Goal: Find specific page/section: Find specific page/section

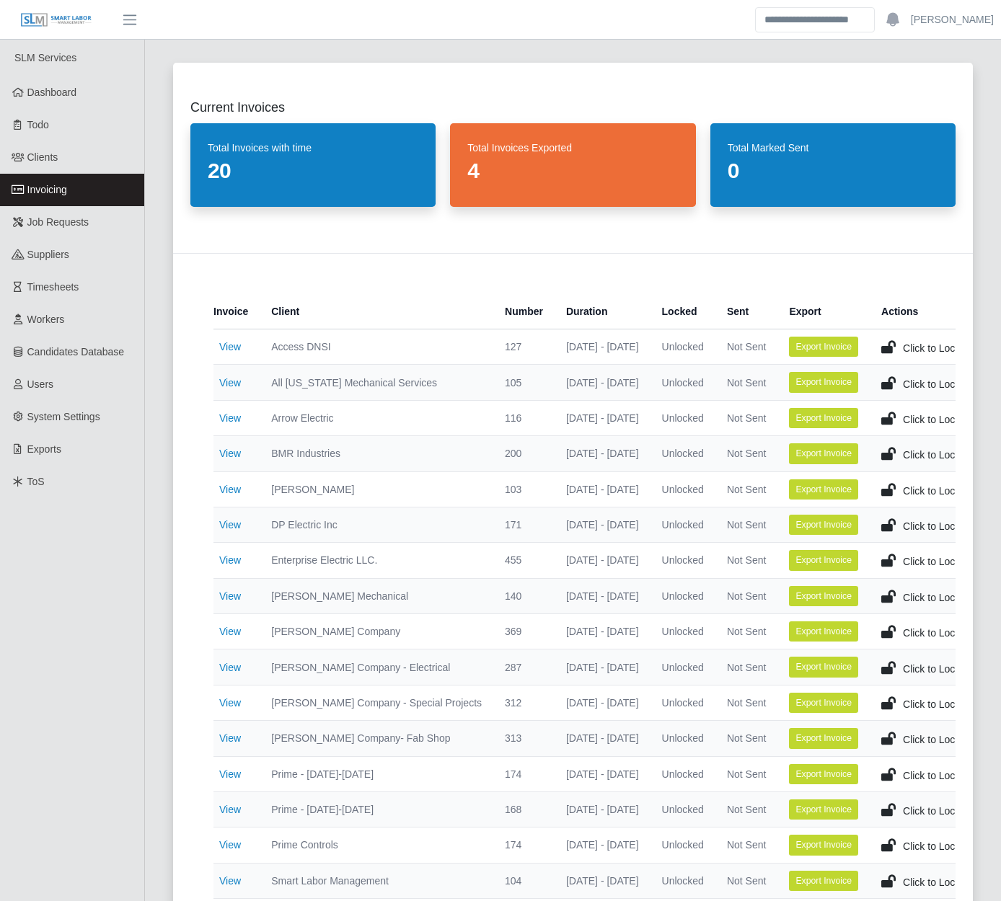
scroll to position [185, 0]
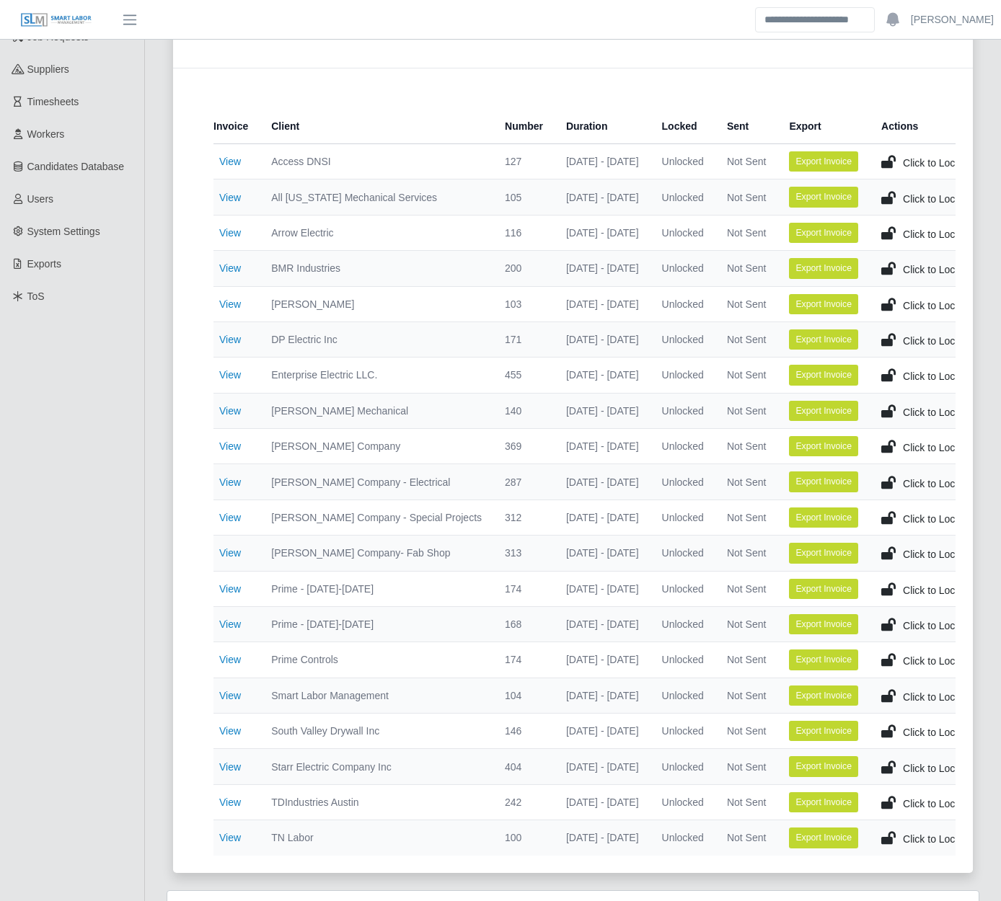
click at [167, 674] on div "Current Invoices Total Invoices with time 20 Total Invoices Exported 4 Total Ma…" at bounding box center [573, 375] width 834 height 1031
click at [159, 406] on div "Current Invoices Total Invoices with time 20 Total Invoices Exported 4 Total Ma…" at bounding box center [573, 375] width 834 height 1031
click at [156, 413] on div "Current Invoices Total Invoices with time 20 Total Invoices Exported 4 Total Ma…" at bounding box center [573, 375] width 834 height 1031
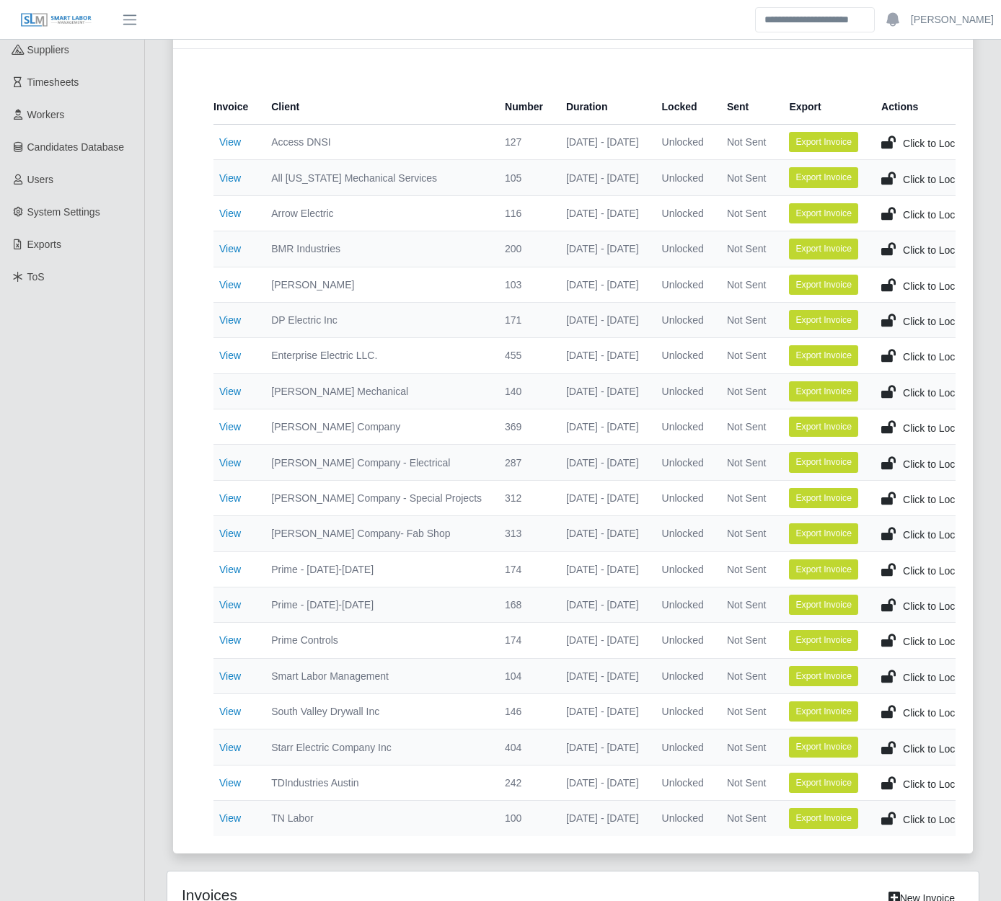
scroll to position [204, 0]
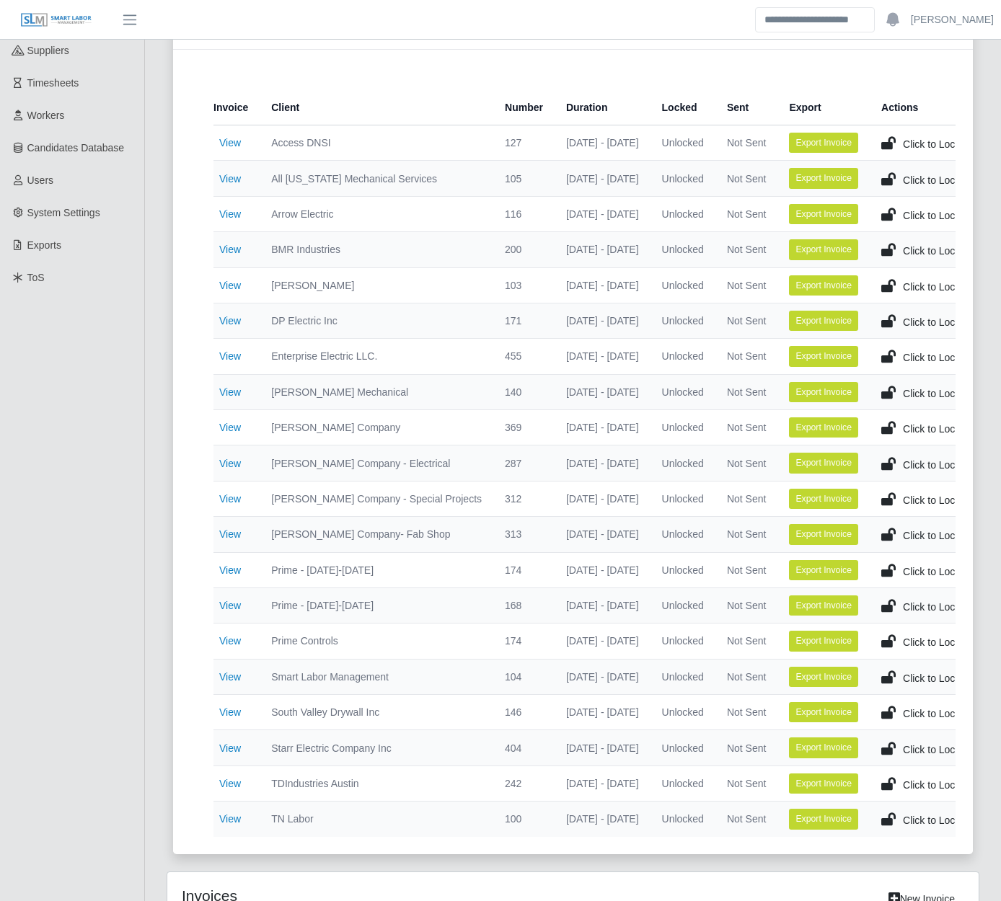
click at [160, 513] on div "Current Invoices Total Invoices with time 20 Total Invoices Exported 4 Total Ma…" at bounding box center [573, 356] width 834 height 1031
click at [154, 516] on div "Current Invoices Total Invoices with time 20 Total Invoices Exported 4 Total Ma…" at bounding box center [573, 683] width 856 height 1684
click at [155, 516] on div "Current Invoices Total Invoices with time 20 Total Invoices Exported 4 Total Ma…" at bounding box center [573, 683] width 856 height 1684
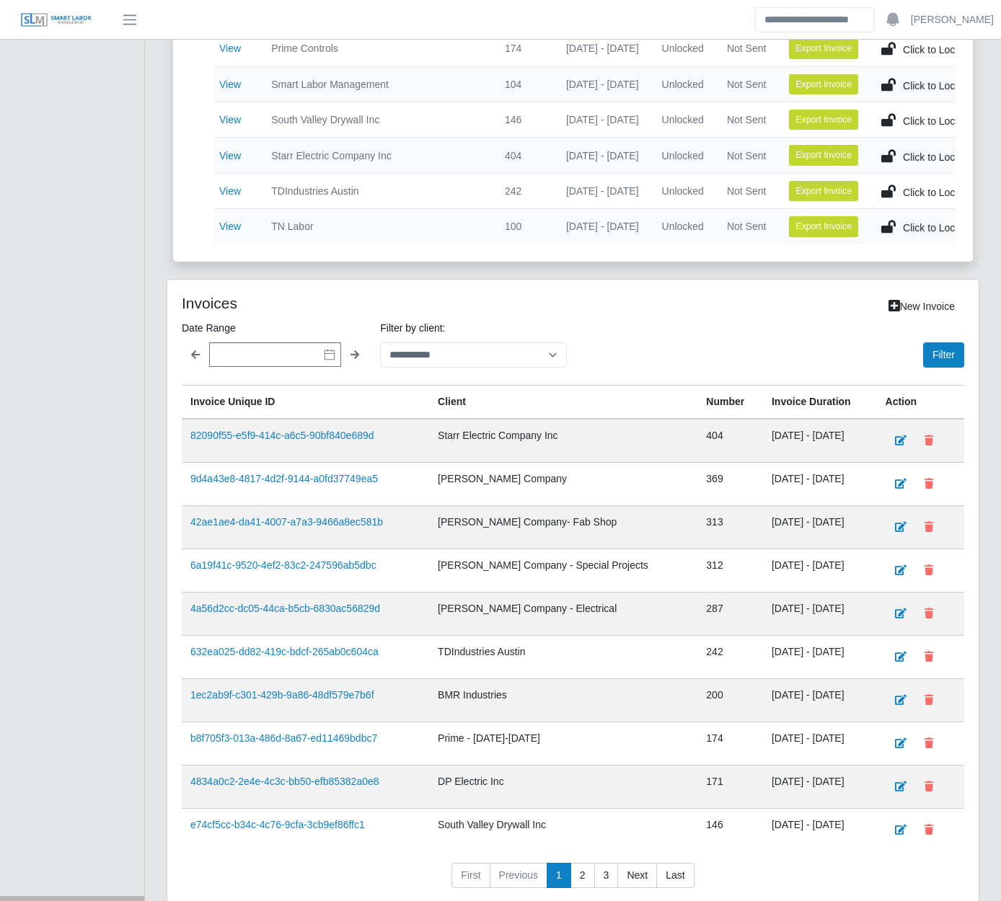
scroll to position [875, 0]
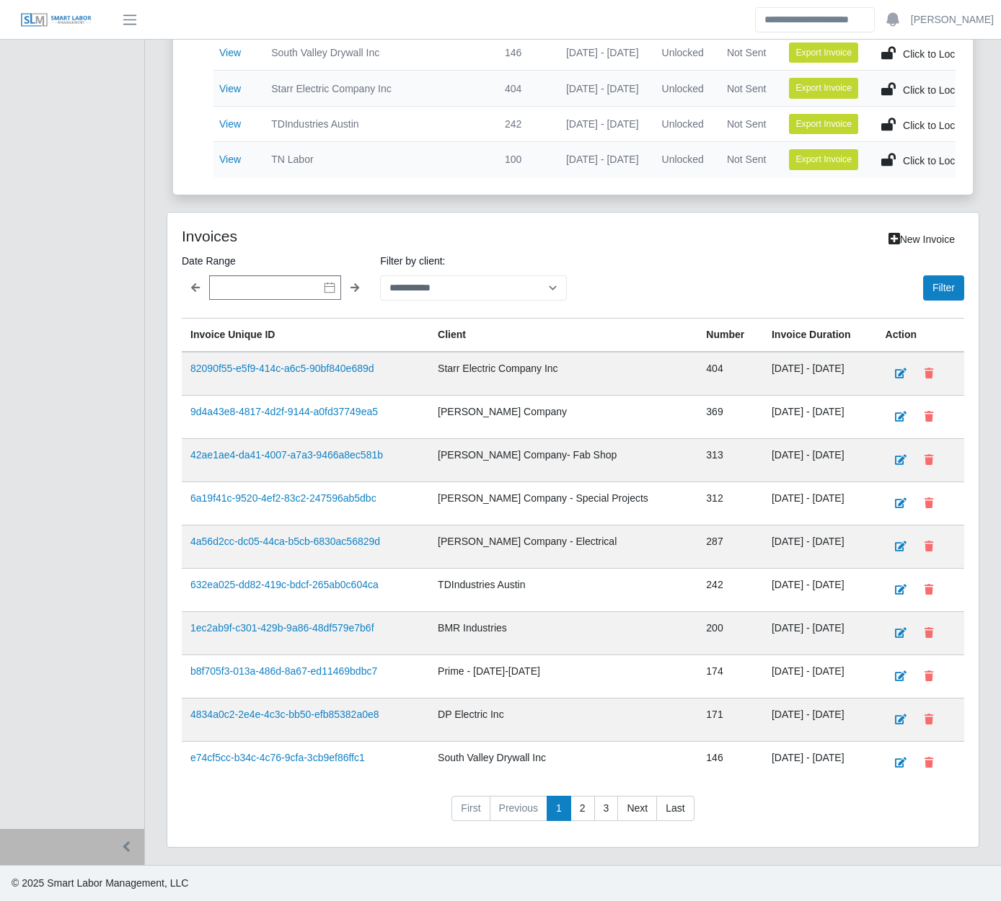
click at [152, 516] on div "Current Invoices Total Invoices with time 20 Total Invoices Exported 4 Total Ma…" at bounding box center [573, 23] width 856 height 1684
click at [150, 720] on div "Current Invoices Total Invoices with time 20 Total Invoices Exported 4 Total Ma…" at bounding box center [573, 23] width 856 height 1684
click at [152, 735] on div "Current Invoices Total Invoices with time 20 Total Invoices Exported 4 Total Ma…" at bounding box center [573, 23] width 856 height 1684
click at [152, 733] on div "Current Invoices Total Invoices with time 20 Total Invoices Exported 4 Total Ma…" at bounding box center [573, 23] width 856 height 1684
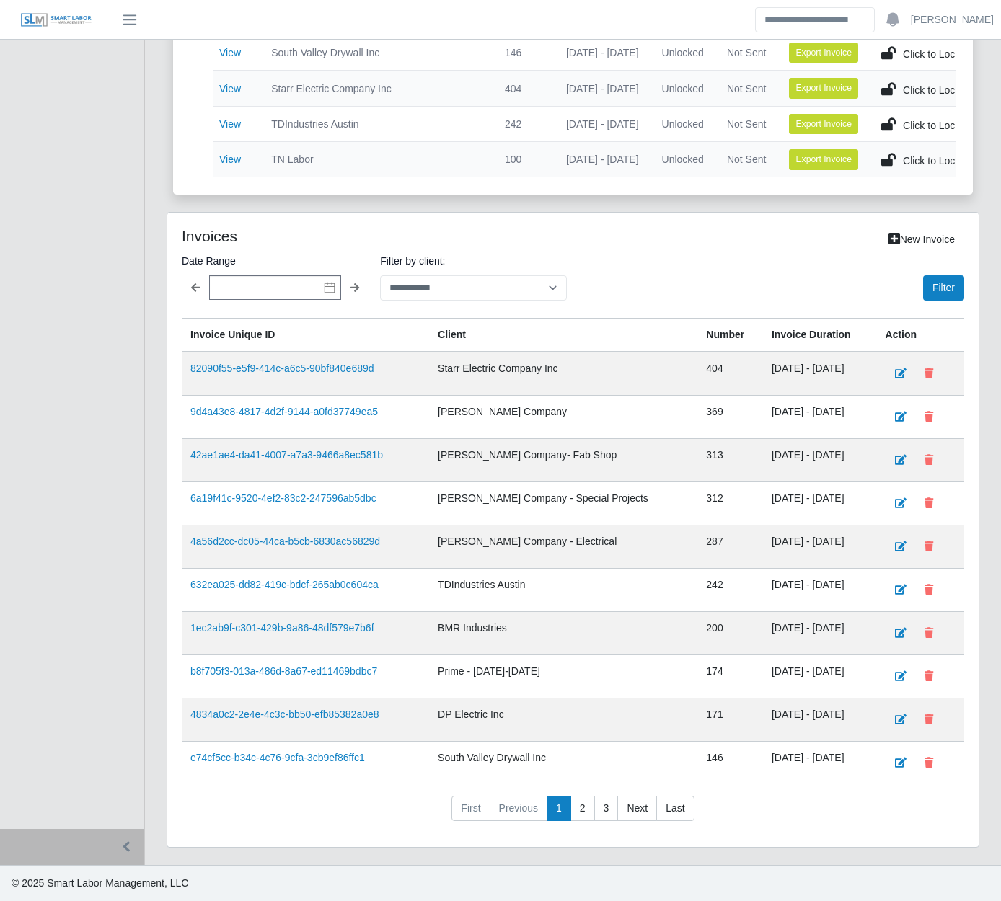
click at [152, 733] on div "Current Invoices Total Invoices with time 20 Total Invoices Exported 4 Total Ma…" at bounding box center [573, 23] width 856 height 1684
click at [151, 733] on div "Current Invoices Total Invoices with time 20 Total Invoices Exported 4 Total Ma…" at bounding box center [573, 23] width 856 height 1684
